Goal: Task Accomplishment & Management: Use online tool/utility

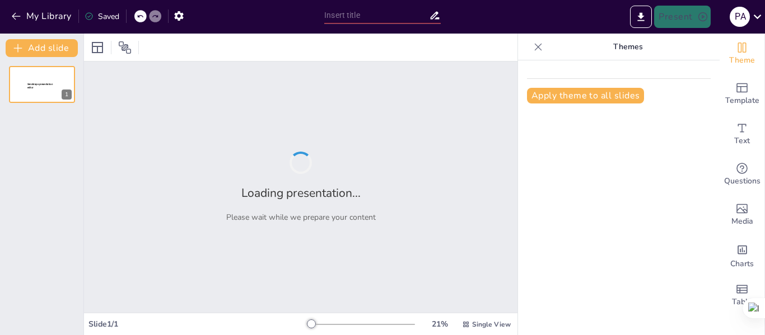
type input "El Familiograma: Herramienta Clave en la Psicología Familiar"
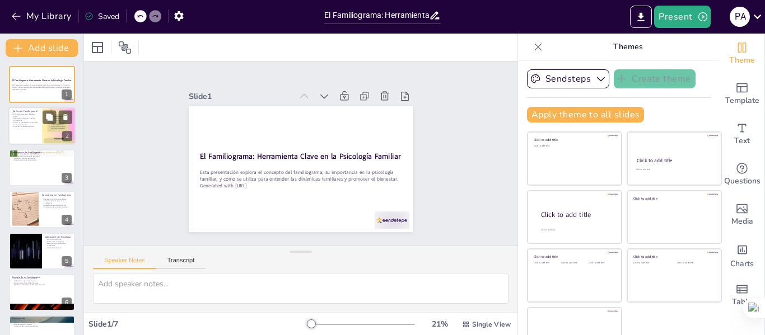
click at [32, 122] on p "Facilita la identificación de patrones de comportamiento" at bounding box center [25, 124] width 27 height 4
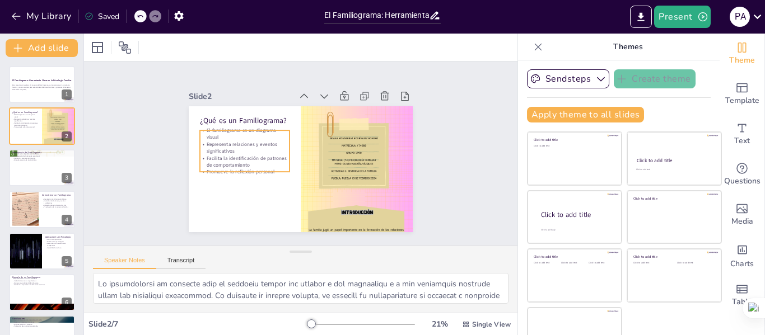
click at [212, 152] on p "Facilita la identificación de patrones de comportamiento" at bounding box center [244, 156] width 91 height 23
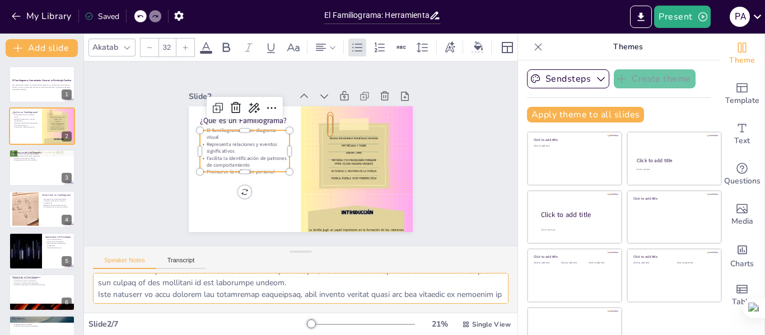
scroll to position [109, 0]
drag, startPoint x: 97, startPoint y: 286, endPoint x: 476, endPoint y: 296, distance: 378.8
click at [476, 296] on textarea at bounding box center [301, 288] width 416 height 31
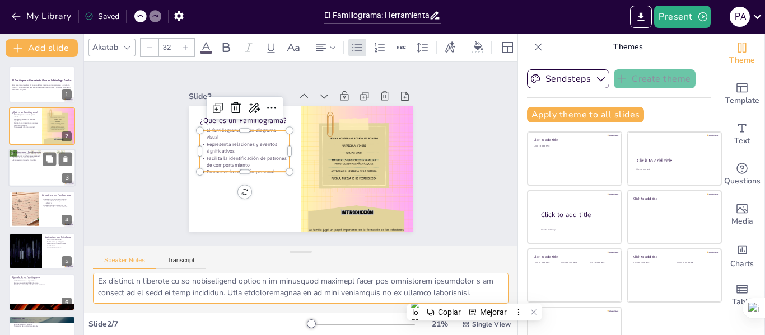
click at [18, 167] on div at bounding box center [41, 168] width 67 height 38
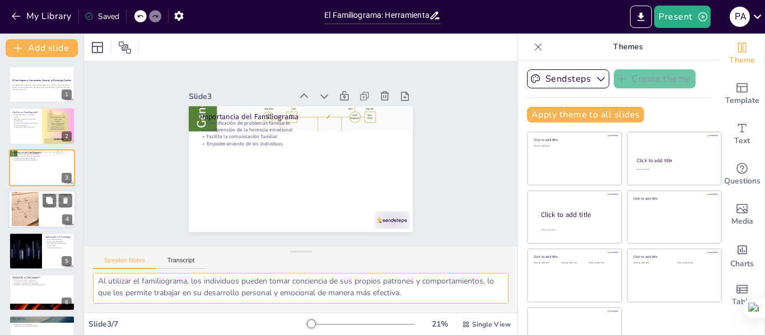
click at [30, 205] on div at bounding box center [25, 210] width 58 height 34
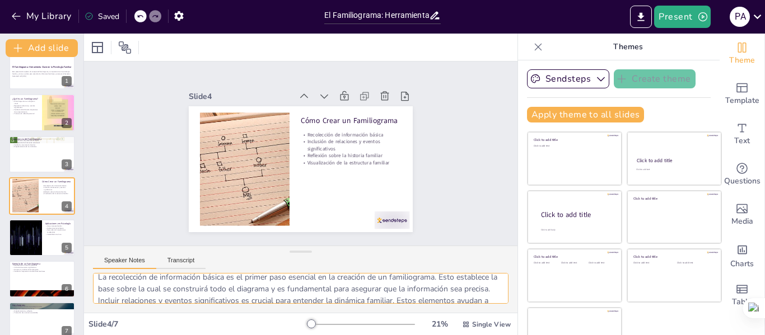
scroll to position [0, 0]
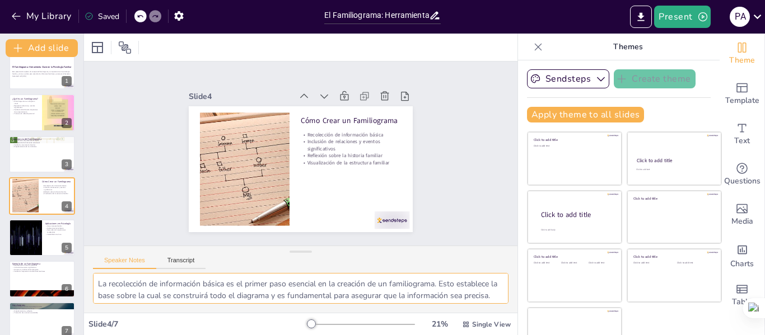
drag, startPoint x: 176, startPoint y: 296, endPoint x: 92, endPoint y: 266, distance: 88.6
click at [92, 266] on div "Speaker Notes Transcript La recolección de información básica es el primer paso…" at bounding box center [301, 279] width 434 height 67
click at [21, 240] on div at bounding box center [25, 238] width 67 height 38
type textarea "En terapia familiar, el familiograma se utiliza para facilitar la discusión sob…"
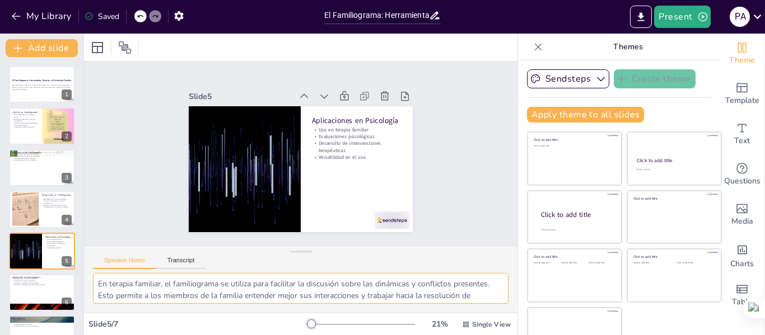
scroll to position [27, 0]
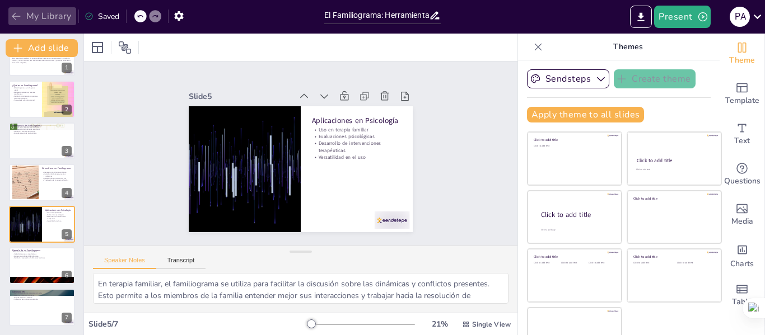
click at [17, 12] on icon "button" at bounding box center [16, 16] width 11 height 11
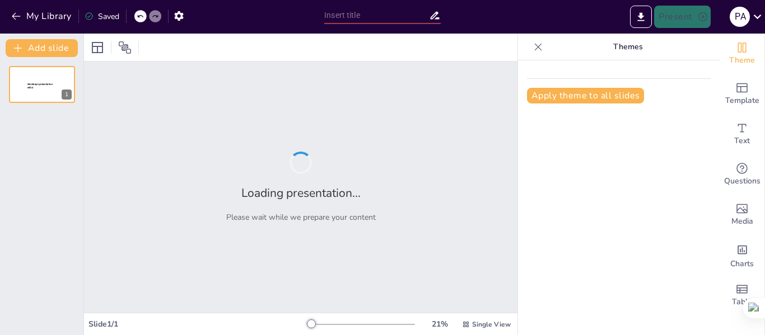
type input "Ecomapa Familiar: Herramienta en Psicología para el Análisis de Relaciones"
